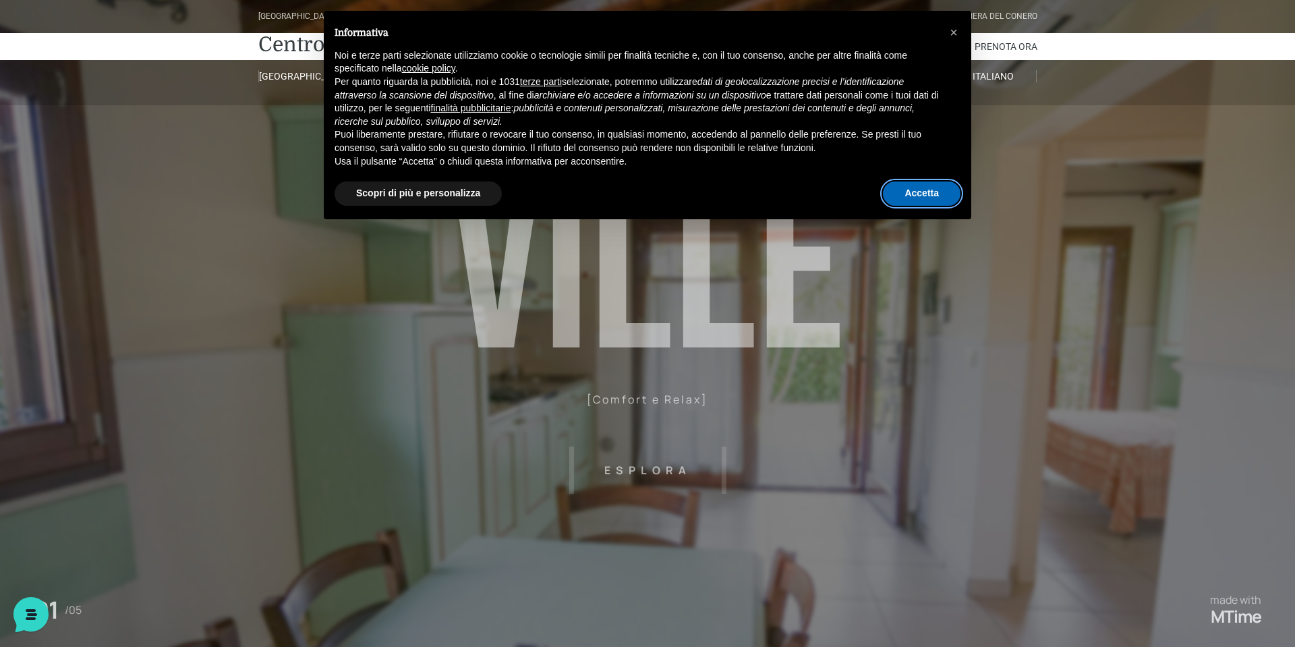
click at [919, 187] on button "Accetta" at bounding box center [922, 193] width 78 height 24
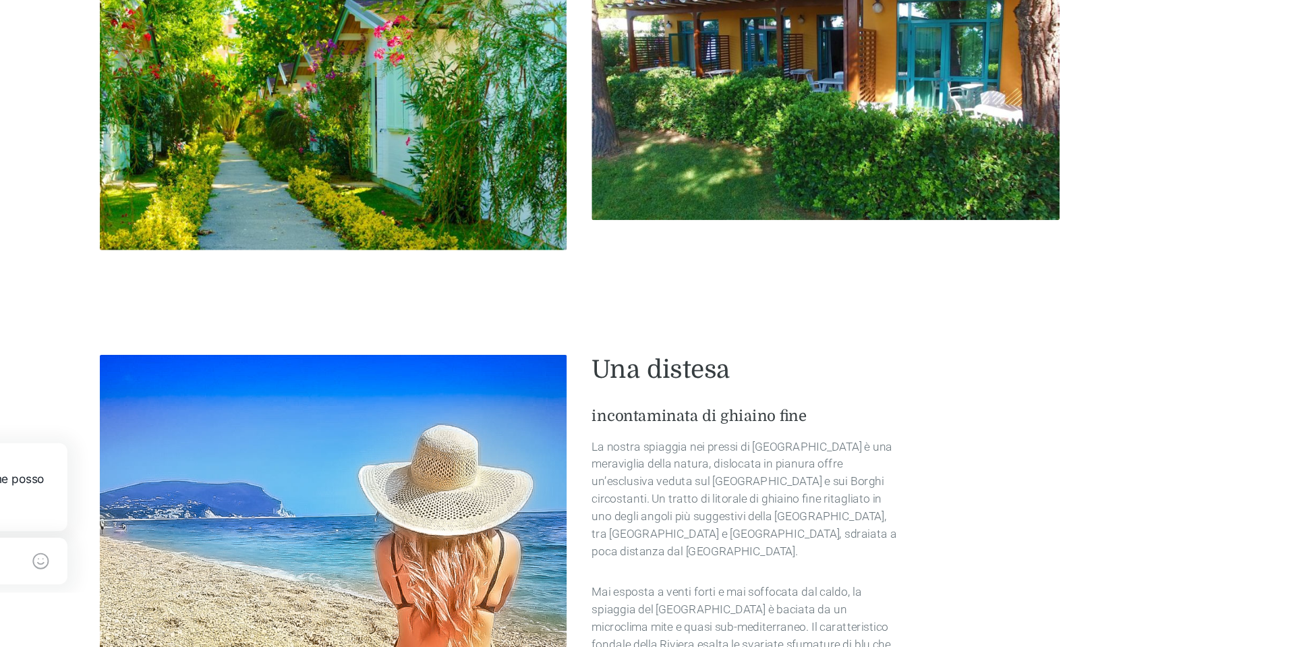
scroll to position [2070, 0]
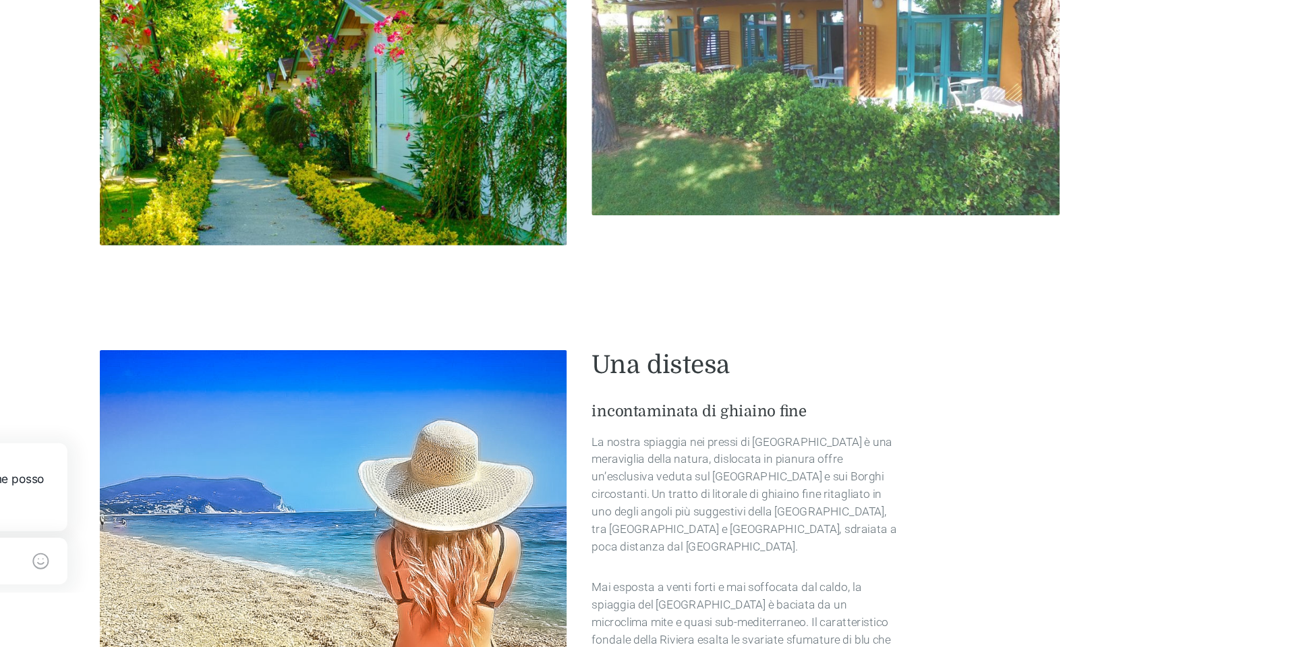
click at [777, 261] on img at bounding box center [848, 177] width 380 height 237
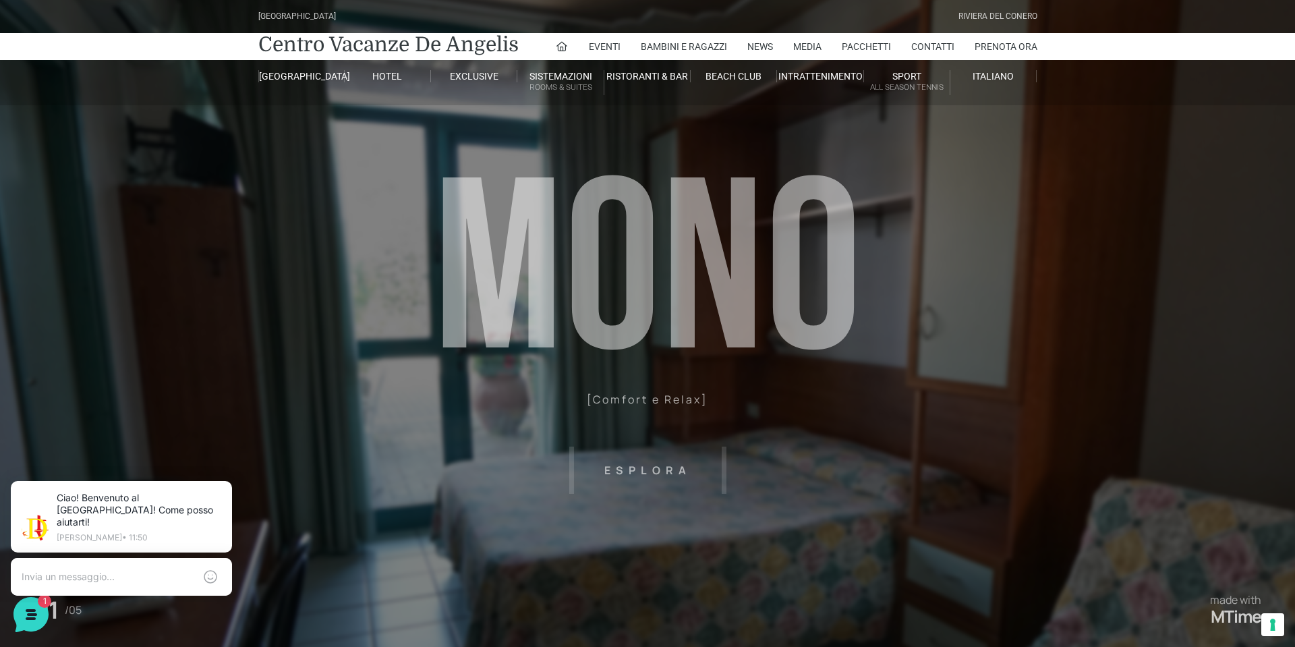
click at [648, 483] on header "[GEOGRAPHIC_DATA] [GEOGRAPHIC_DATA] Centro Vacanze [GEOGRAPHIC_DATA] Eventi Mis…" at bounding box center [647, 303] width 1295 height 607
click at [646, 474] on header "[GEOGRAPHIC_DATA] [GEOGRAPHIC_DATA] Centro Vacanze [GEOGRAPHIC_DATA] Eventi Mis…" at bounding box center [647, 303] width 1295 height 607
click at [647, 472] on header "[GEOGRAPHIC_DATA] [GEOGRAPHIC_DATA] Centro Vacanze [GEOGRAPHIC_DATA] Eventi Mis…" at bounding box center [647, 303] width 1295 height 607
